Goal: Transaction & Acquisition: Purchase product/service

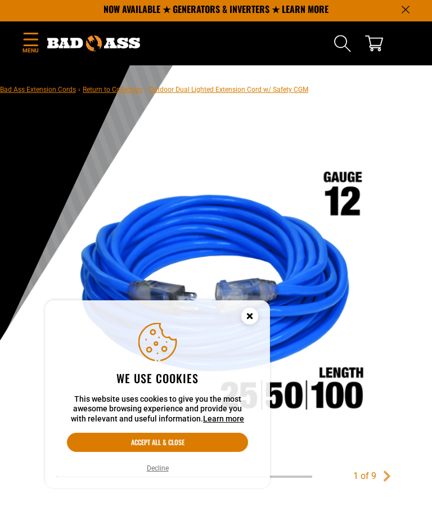
click at [248, 317] on icon "Cookie Consent" at bounding box center [250, 316] width 4 height 4
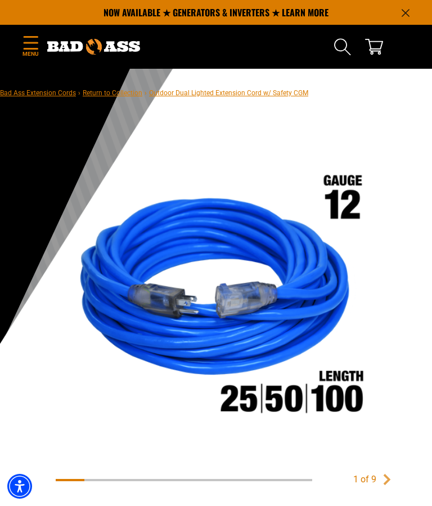
click at [25, 37] on icon "Menu" at bounding box center [31, 42] width 14 height 13
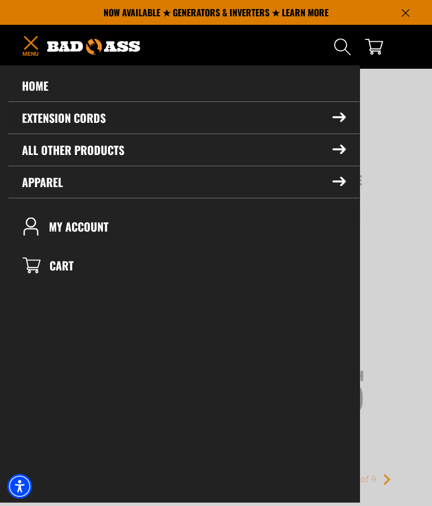
click at [333, 122] on icon at bounding box center [340, 118] width 14 height 10
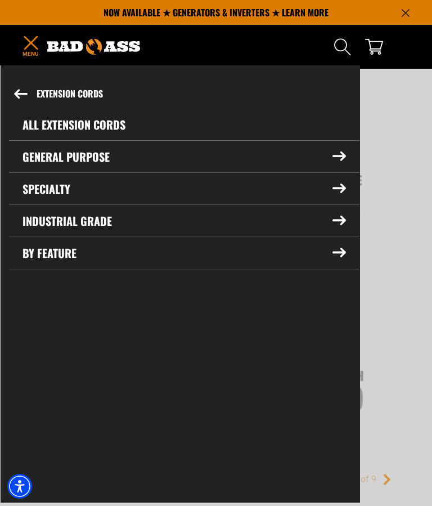
click at [333, 230] on summary "Industrial Grade" at bounding box center [184, 221] width 351 height 32
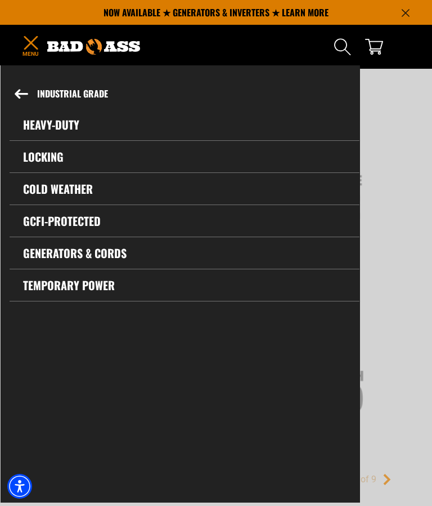
click at [39, 123] on link "Heavy-Duty" at bounding box center [185, 125] width 350 height 32
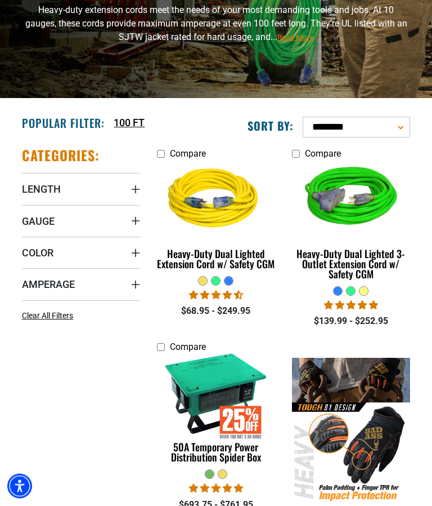
scroll to position [128, 0]
click at [30, 222] on span "Gauge" at bounding box center [38, 220] width 33 height 13
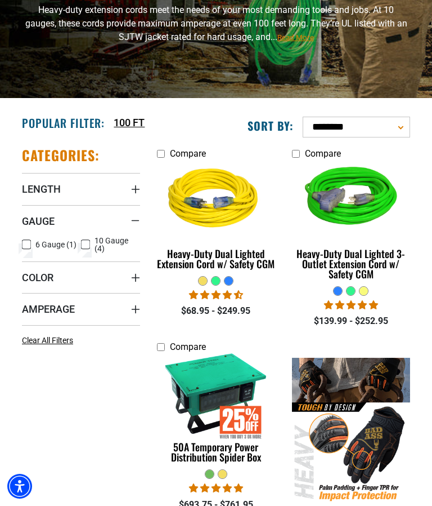
click at [81, 243] on icon at bounding box center [85, 244] width 9 height 15
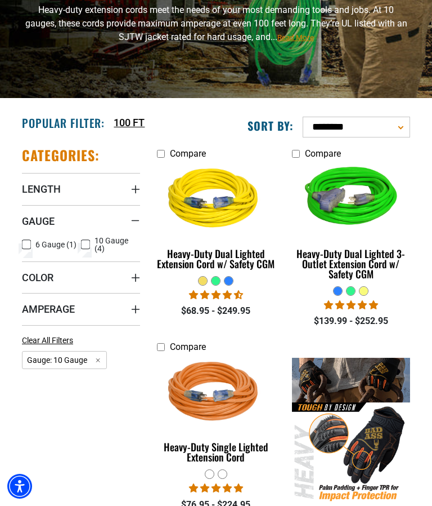
click at [34, 276] on span "Color" at bounding box center [38, 277] width 32 height 13
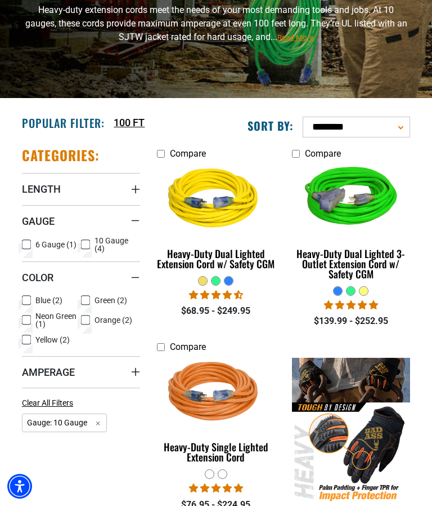
click at [26, 296] on icon at bounding box center [26, 300] width 9 height 15
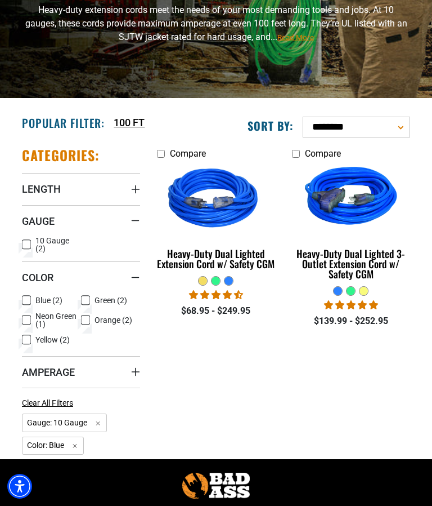
click at [34, 181] on summary "Length" at bounding box center [81, 189] width 118 height 32
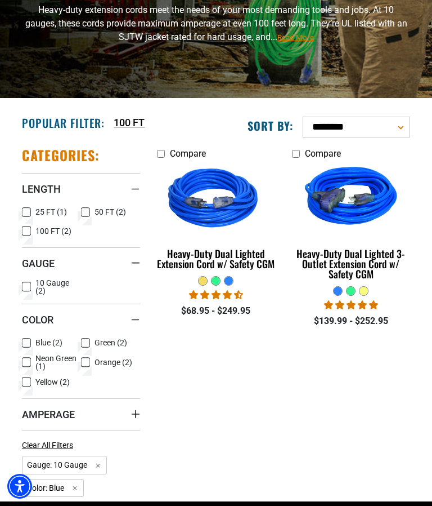
click at [23, 211] on icon at bounding box center [26, 212] width 9 height 15
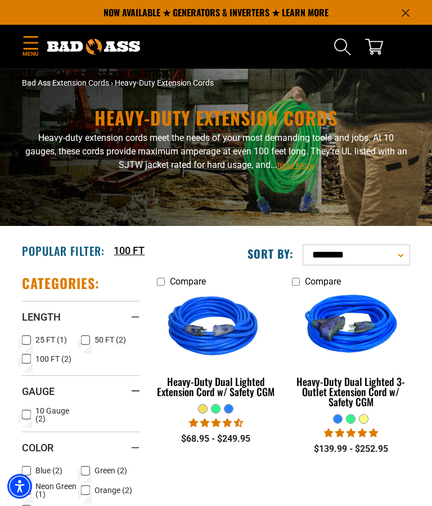
scroll to position [177, 0]
